Goal: Complete application form: Complete application form

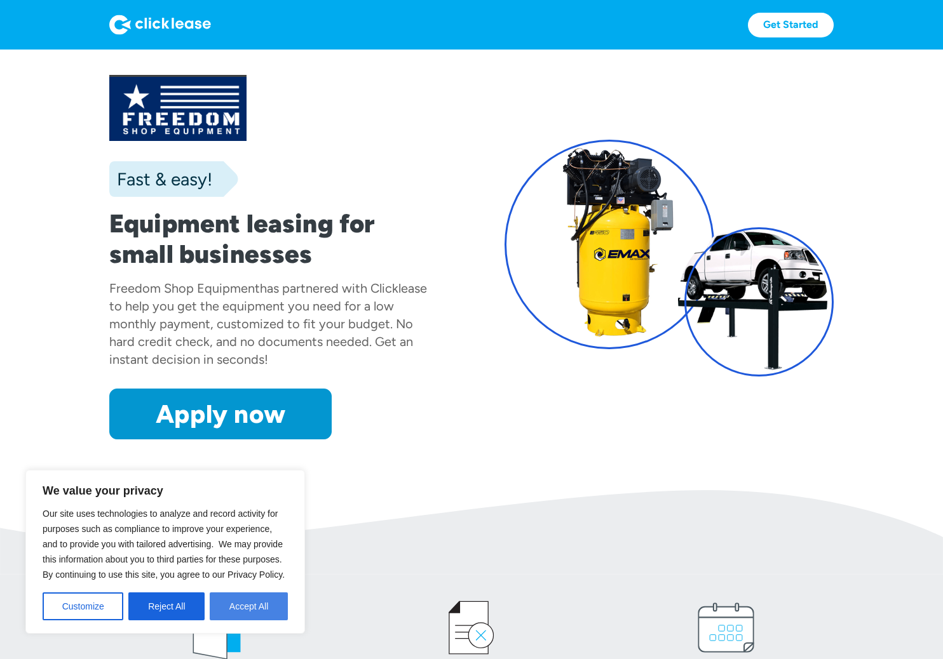
click at [242, 608] on button "Accept All" at bounding box center [249, 607] width 78 height 28
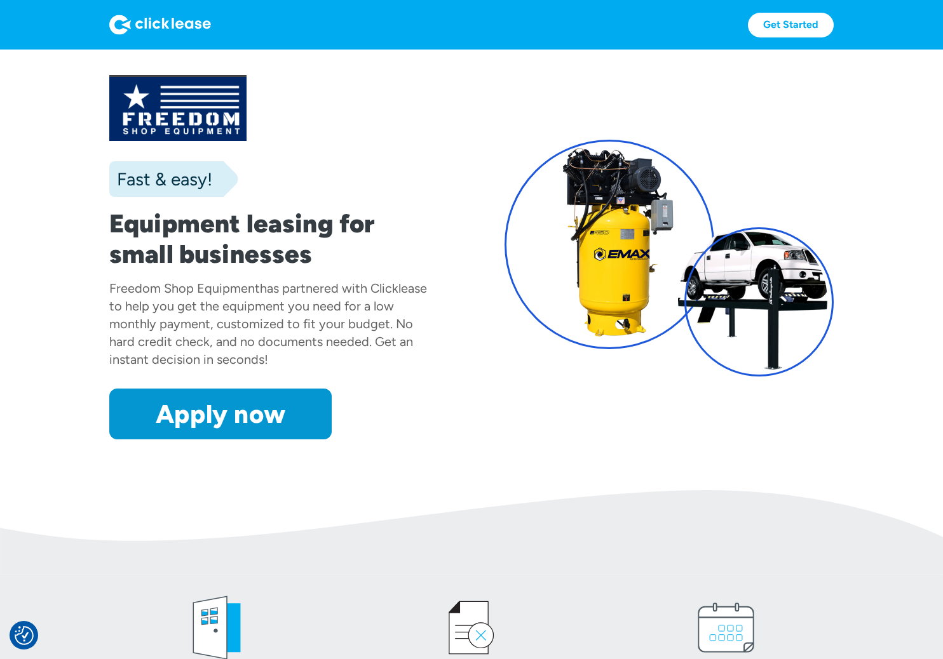
click at [275, 447] on section "Fast & easy! Equipment leasing for small businesses Freedom Shop Equipment has …" at bounding box center [471, 270] width 943 height 441
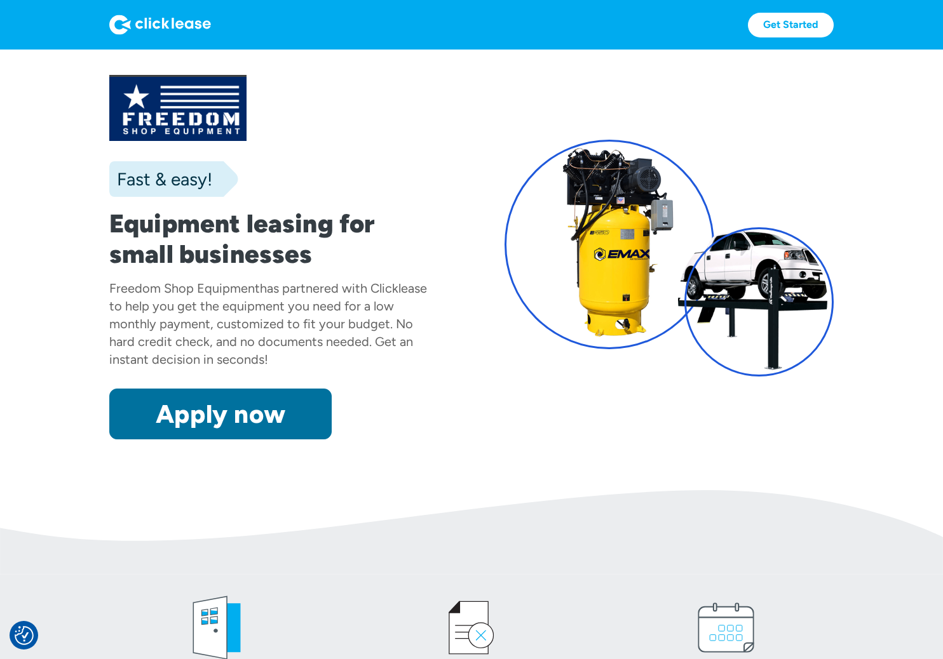
click at [296, 421] on link "Apply now" at bounding box center [220, 414] width 222 height 51
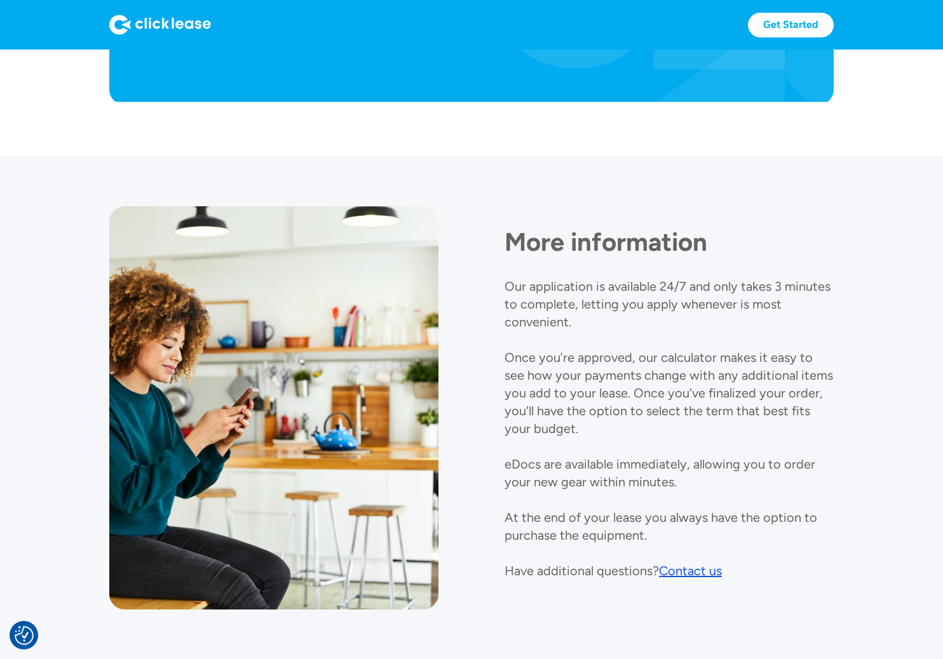
scroll to position [1228, 0]
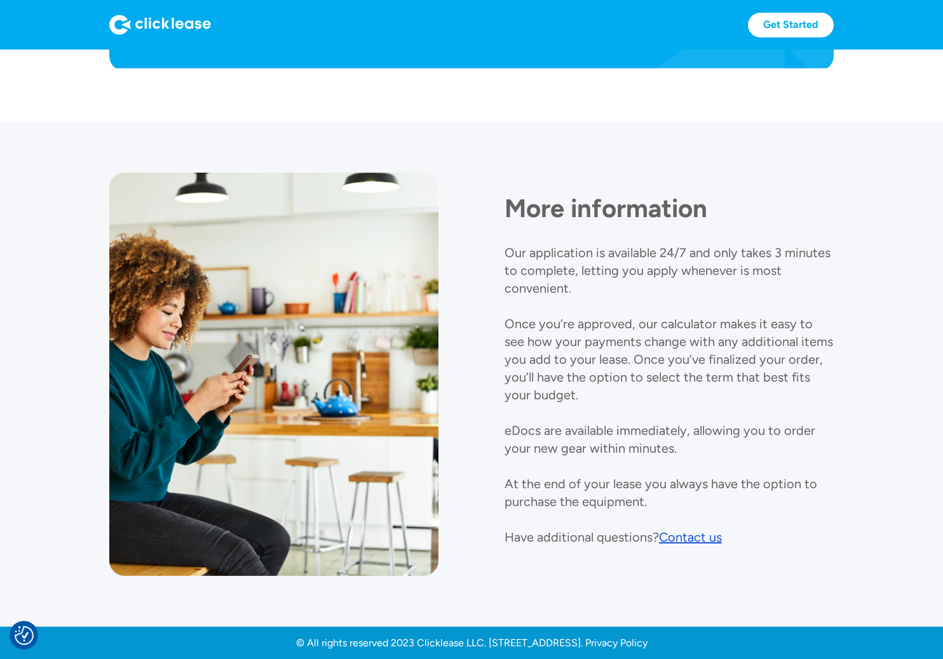
click at [689, 536] on div "Contact us" at bounding box center [690, 537] width 63 height 15
click at [676, 536] on div "Contact us" at bounding box center [690, 537] width 63 height 15
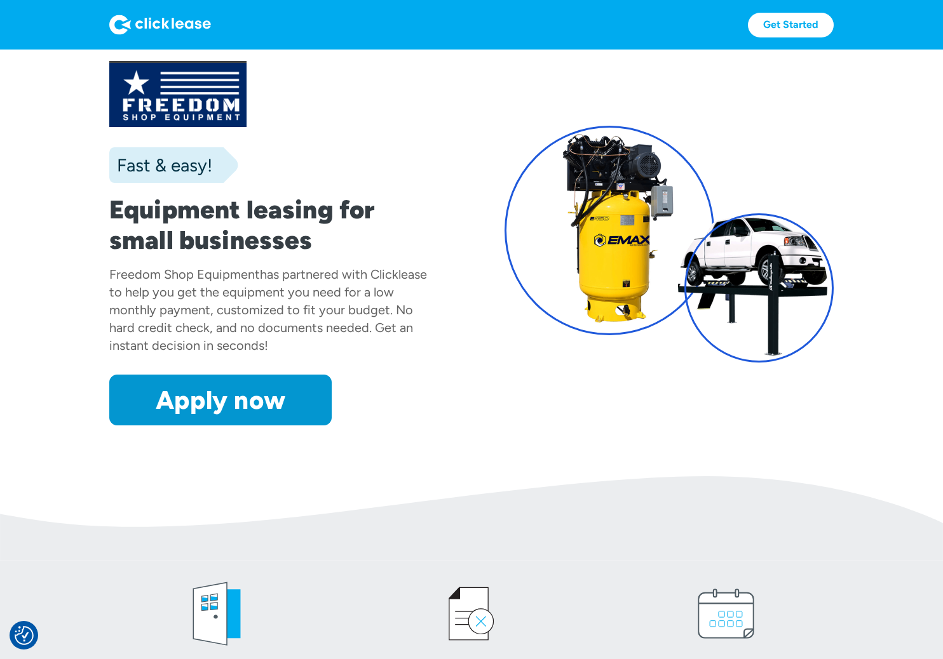
scroll to position [0, 0]
